Goal: Book appointment/travel/reservation

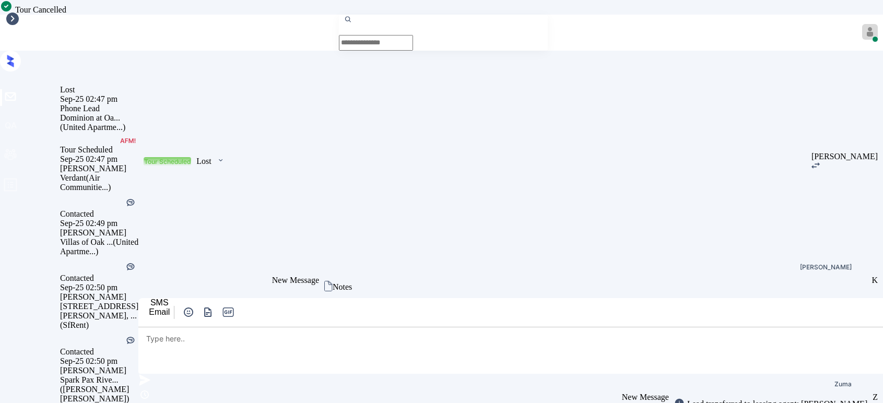
scroll to position [8074, 0]
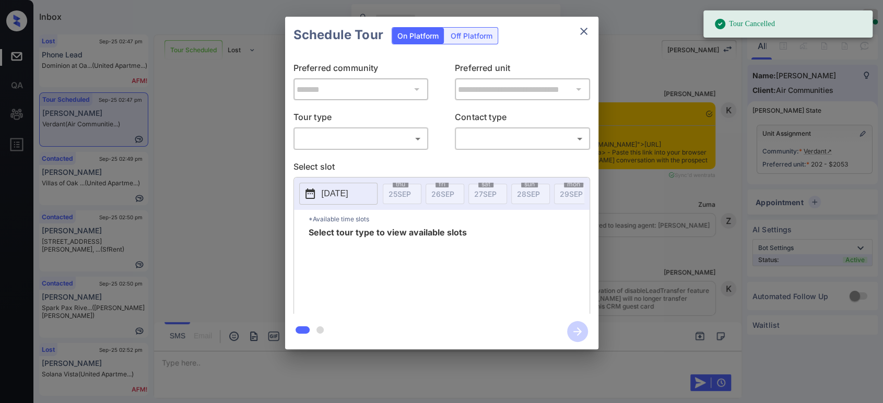
scroll to position [8074, 0]
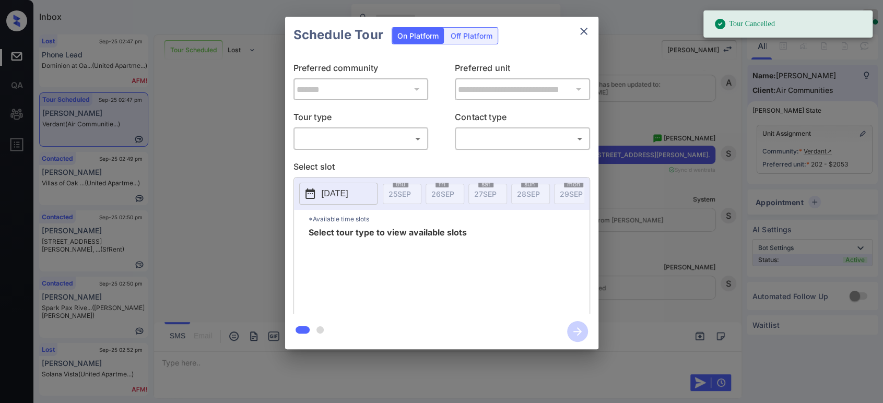
click at [354, 138] on body "Tour Cancelled Inbox Hope Jatap Online Set yourself offline Set yourself on bre…" at bounding box center [441, 201] width 883 height 403
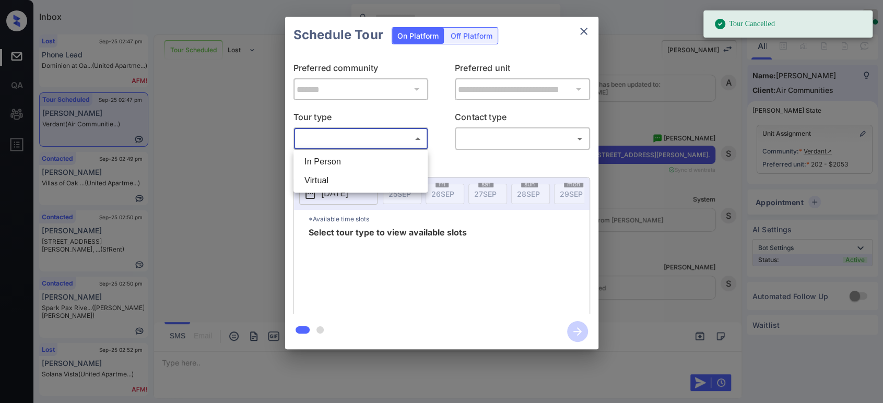
click at [332, 165] on li "In Person" at bounding box center [360, 162] width 129 height 19
type input "********"
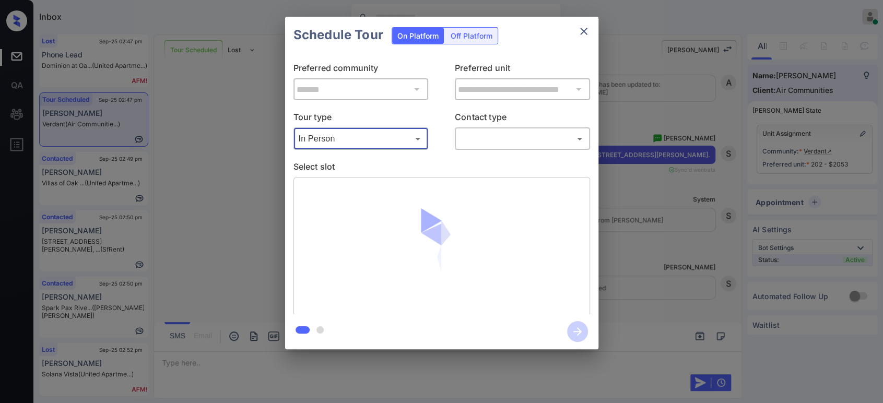
click at [501, 137] on body "Tour Cancelled Inbox Hope Jatap Online Set yourself offline Set yourself on bre…" at bounding box center [441, 201] width 883 height 403
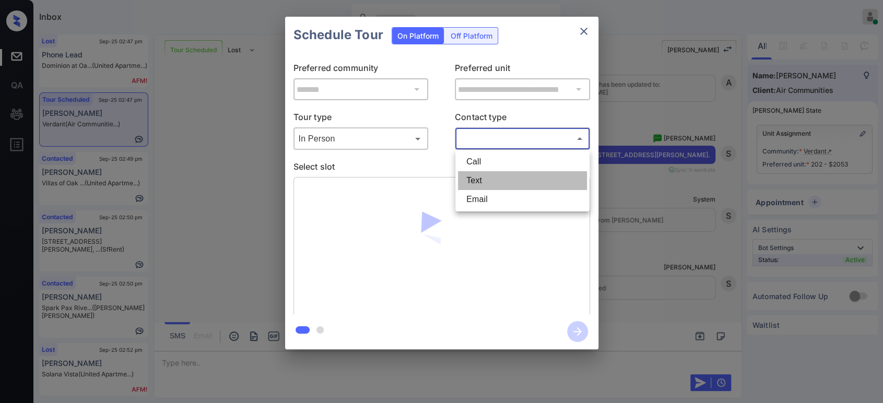
click at [480, 185] on li "Text" at bounding box center [522, 180] width 129 height 19
type input "****"
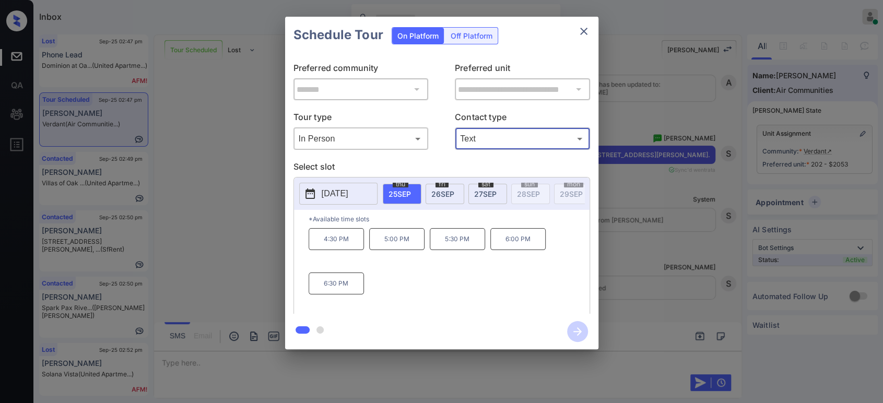
click at [345, 250] on p "4:30 PM" at bounding box center [336, 239] width 55 height 22
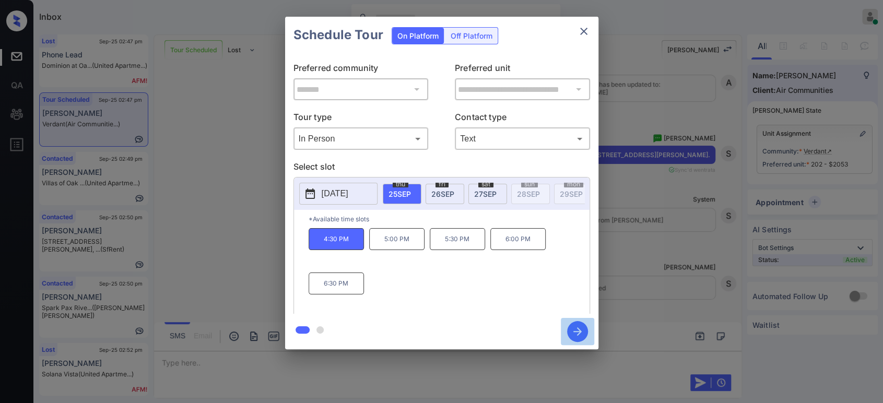
click at [575, 333] on icon "button" at bounding box center [577, 331] width 21 height 21
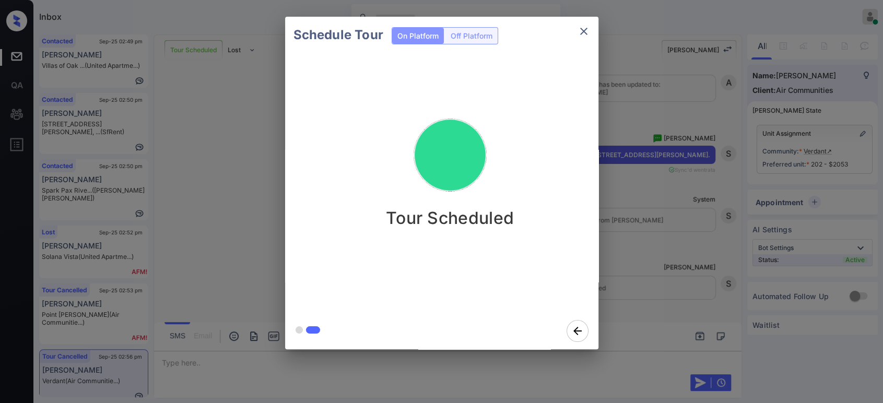
click at [668, 282] on div "Schedule Tour On Platform Off Platform Tour Scheduled" at bounding box center [441, 183] width 883 height 366
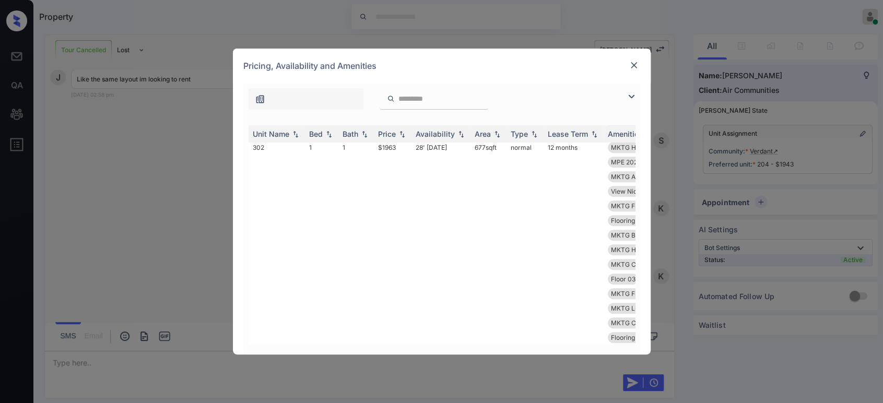
scroll to position [464, 0]
click at [471, 91] on div at bounding box center [434, 98] width 109 height 21
click at [447, 95] on input "search" at bounding box center [441, 99] width 86 height 9
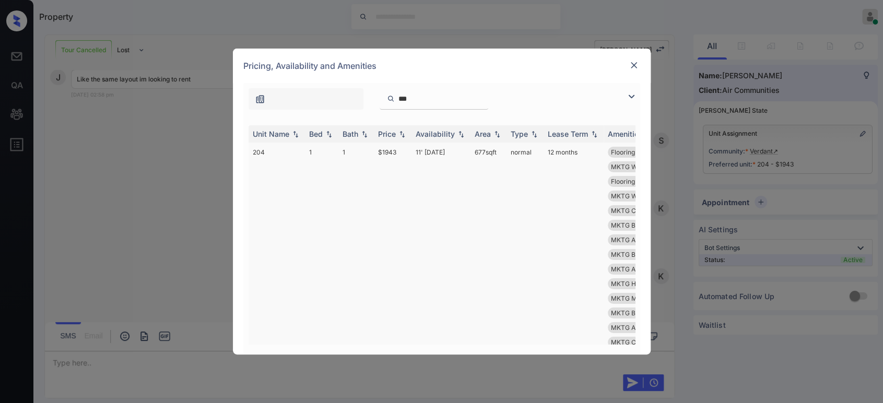
type input "***"
drag, startPoint x: 402, startPoint y: 153, endPoint x: 374, endPoint y: 152, distance: 27.7
click at [371, 152] on tr "204 1 1 $1943 11' Sep 25 677 sqft normal 12 months Flooring Wood 1... MKTG Heat…" at bounding box center [522, 321] width 546 height 356
copy tr "$1943"
click at [635, 66] on img at bounding box center [634, 65] width 10 height 10
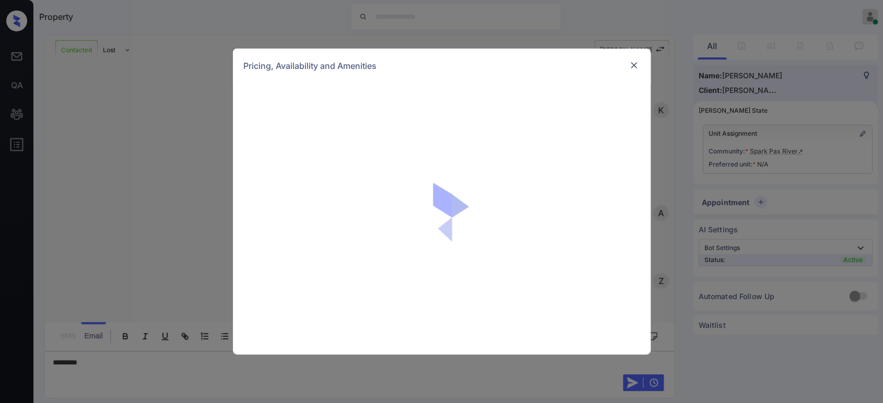
scroll to position [553, 0]
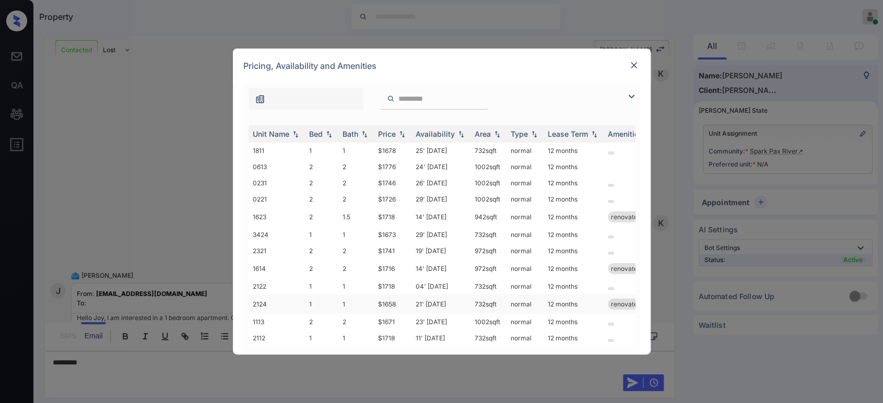
click at [387, 304] on td "$1658" at bounding box center [393, 304] width 38 height 19
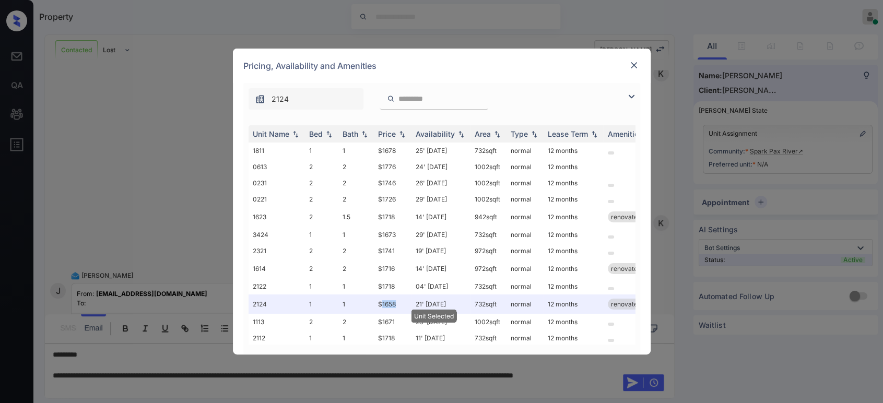
click at [631, 64] on img at bounding box center [634, 65] width 10 height 10
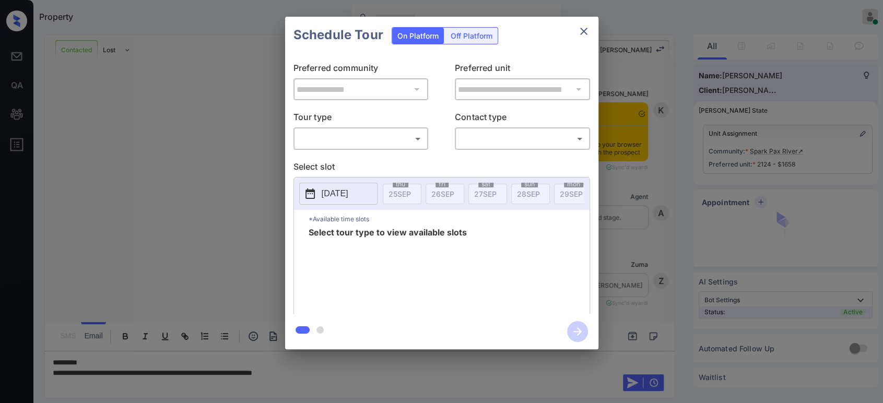
scroll to position [669, 0]
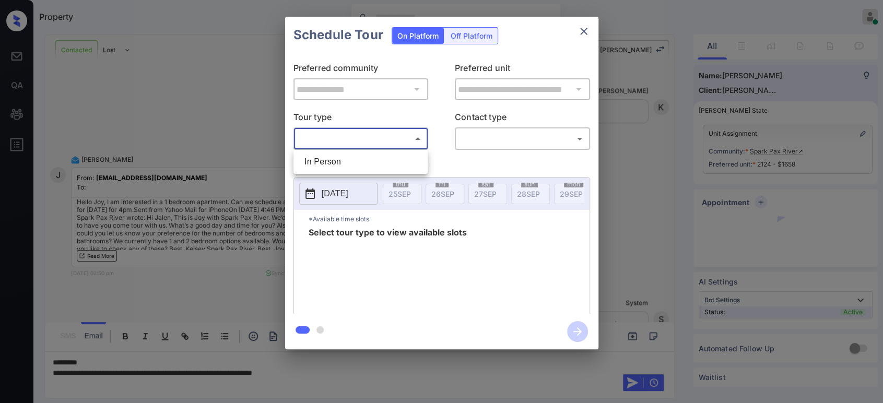
click at [332, 131] on body "Property Hope Jatap Online Set yourself offline Set yourself on break Profile S…" at bounding box center [441, 201] width 883 height 403
click at [322, 166] on li "In Person" at bounding box center [360, 162] width 129 height 19
type input "********"
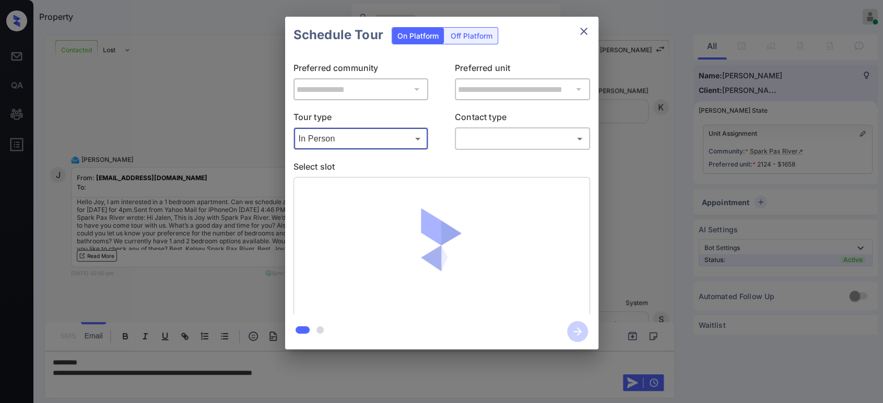
click at [484, 135] on body "Property Hope Jatap Online Set yourself offline Set yourself on break Profile S…" at bounding box center [441, 201] width 883 height 403
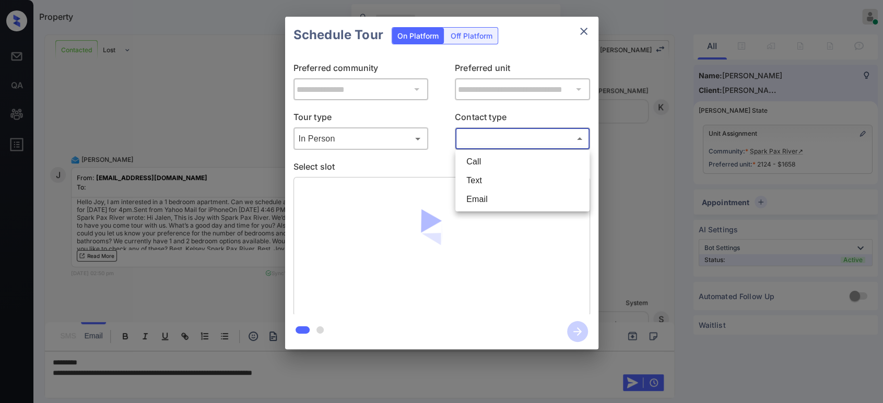
click at [482, 177] on li "Text" at bounding box center [522, 180] width 129 height 19
type input "****"
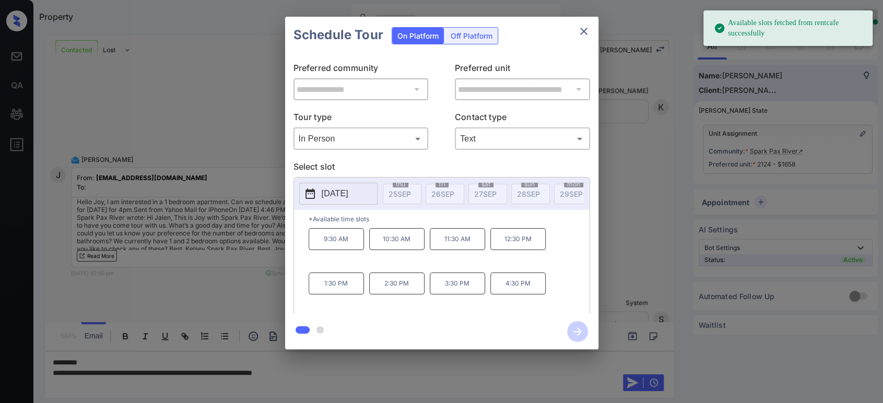
click at [342, 191] on p "[DATE]" at bounding box center [335, 194] width 27 height 13
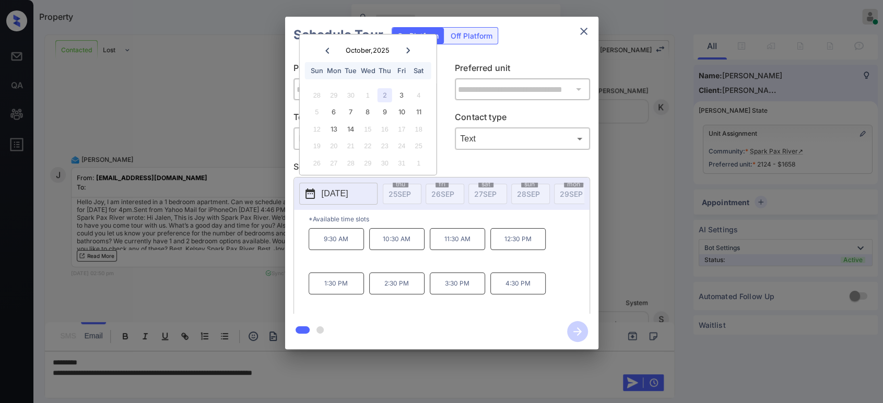
click at [363, 373] on div at bounding box center [441, 201] width 883 height 403
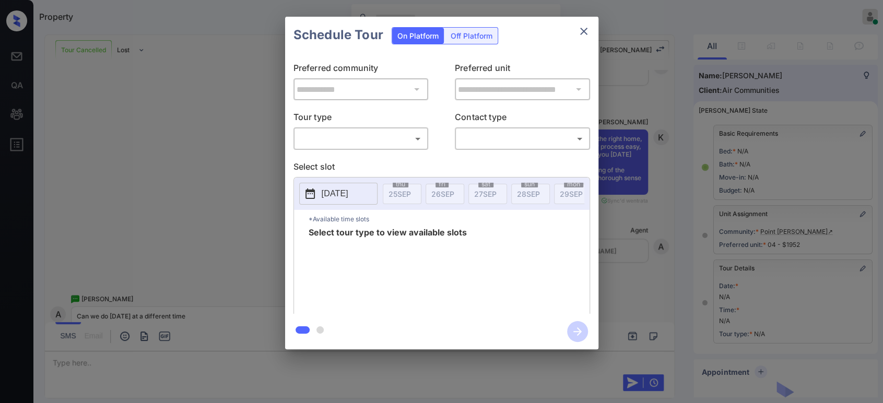
scroll to position [115, 0]
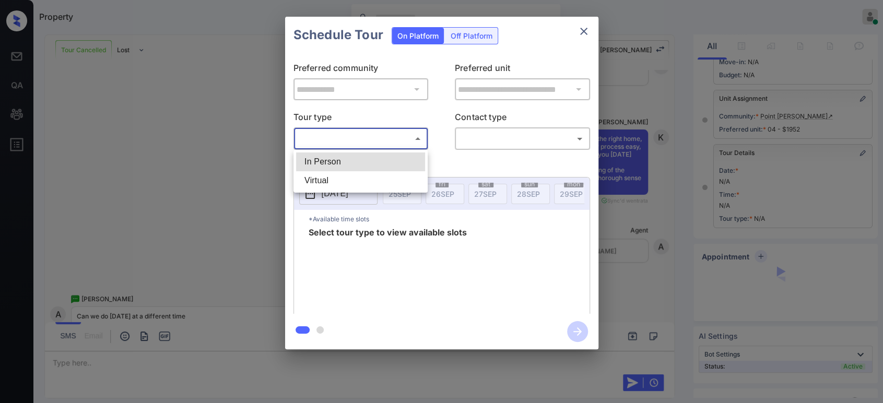
click at [358, 143] on body "Property Hope Jatap Online Set yourself offline Set yourself on break Profile S…" at bounding box center [441, 201] width 883 height 403
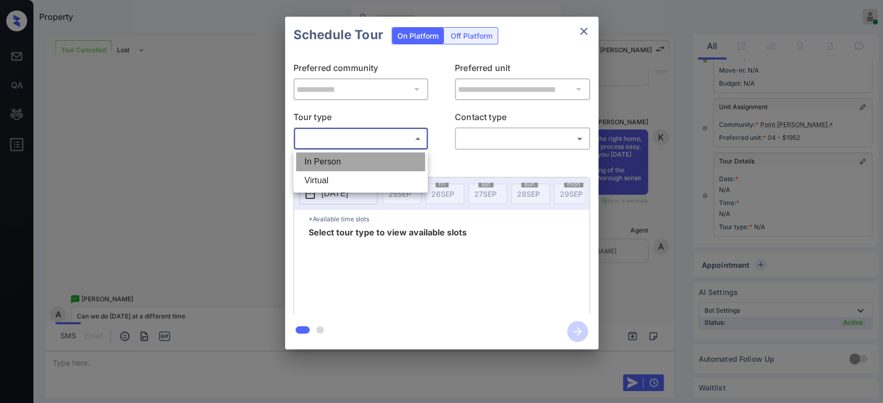
click at [346, 156] on li "In Person" at bounding box center [360, 162] width 129 height 19
type input "********"
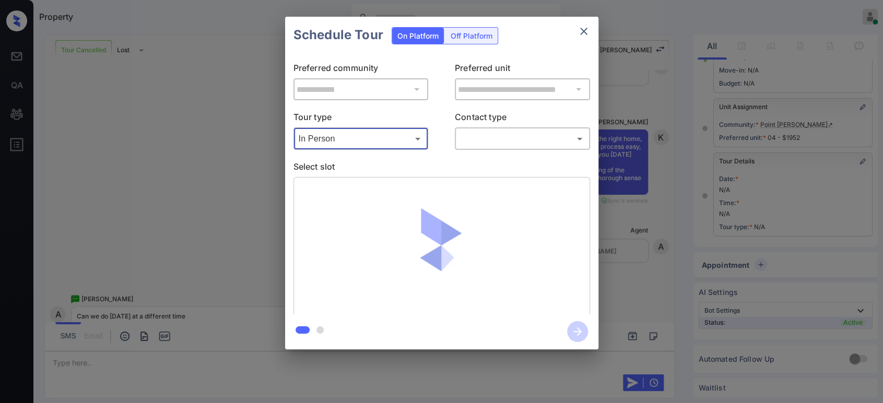
click at [475, 143] on body "Property Hope Jatap Online Set yourself offline Set yourself on break Profile S…" at bounding box center [441, 201] width 883 height 403
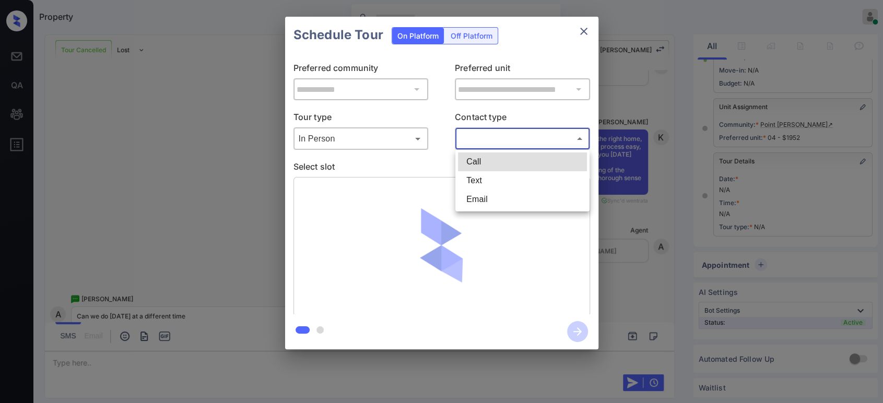
click at [471, 180] on li "Text" at bounding box center [522, 180] width 129 height 19
type input "****"
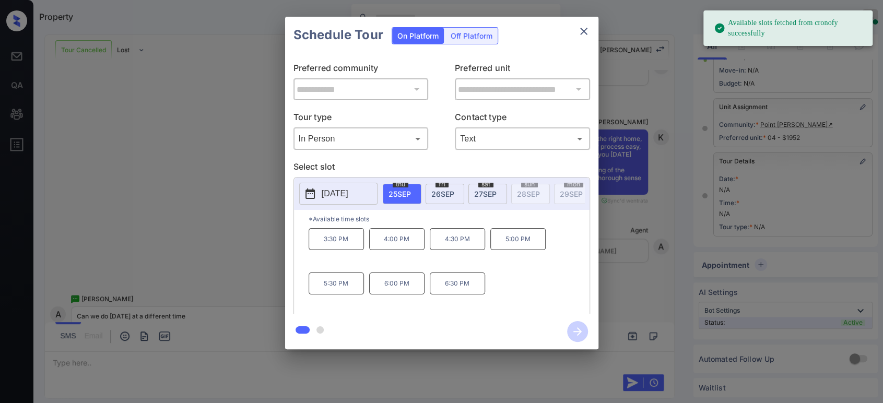
click at [439, 198] on div "fri 26 SEP" at bounding box center [445, 194] width 39 height 20
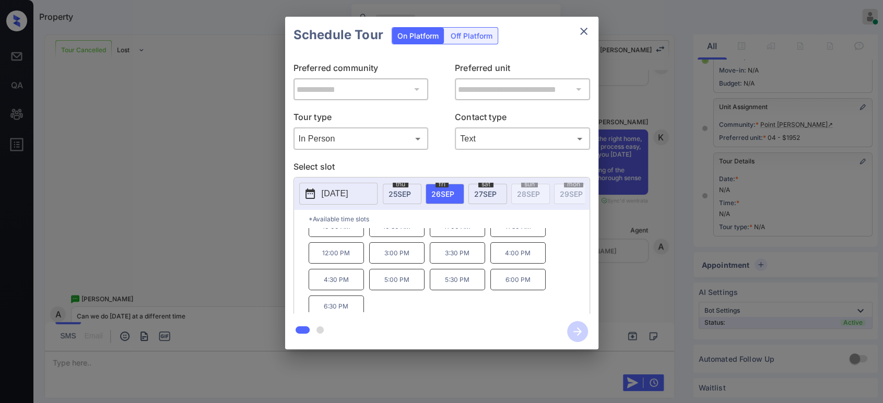
scroll to position [0, 0]
click at [185, 284] on div "**********" at bounding box center [441, 183] width 883 height 366
